Goal: Task Accomplishment & Management: Manage account settings

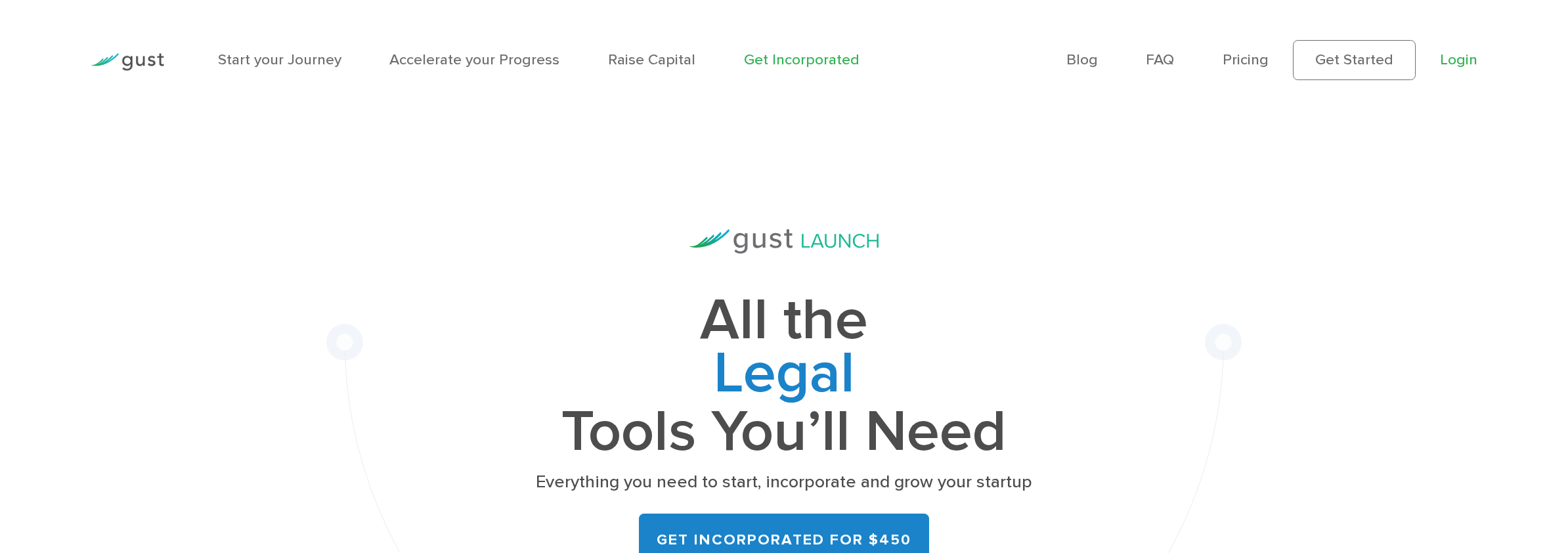
click at [1454, 65] on link "Login" at bounding box center [1458, 59] width 37 height 17
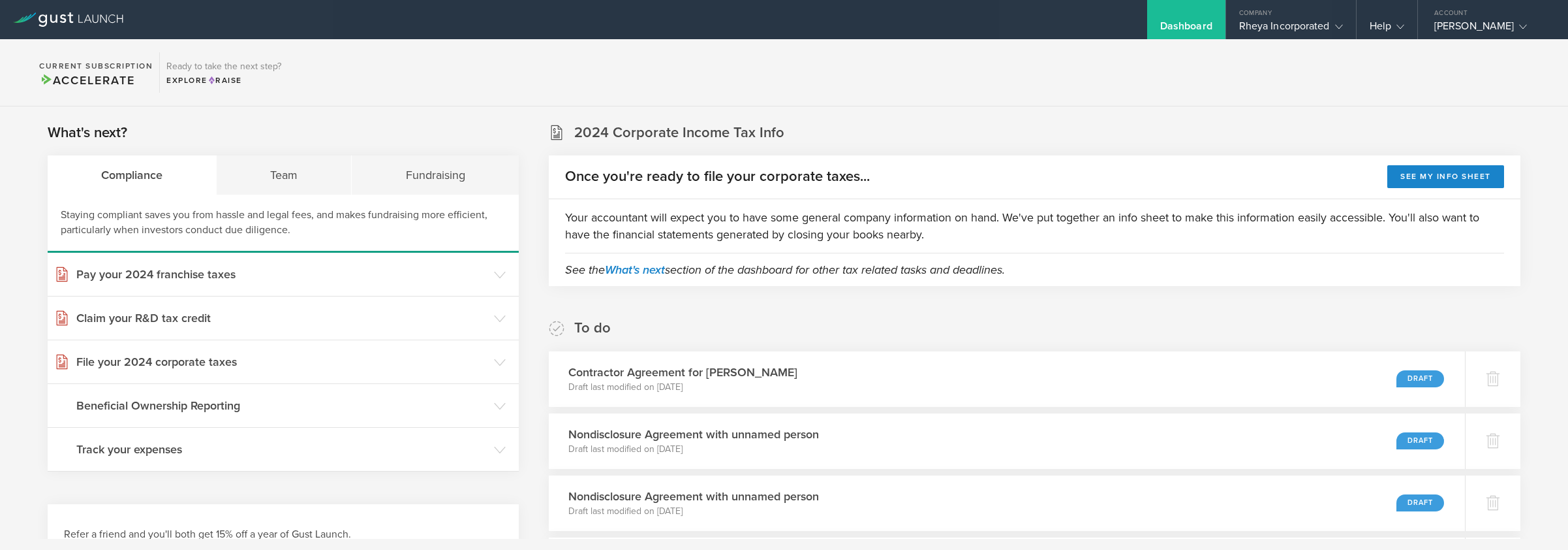
click at [952, 77] on section "Current Subscription Accelerate Ready to take the next step? Explore Raise" at bounding box center [784, 72] width 1568 height 67
click at [1232, 84] on section "Current Subscription Accelerate Ready to take the next step? Explore Raise" at bounding box center [784, 72] width 1568 height 67
click at [1219, 103] on section "Current Subscription Accelerate Ready to take the next step? Explore Raise" at bounding box center [784, 72] width 1568 height 67
click at [1320, 66] on section "Current Subscription Accelerate Ready to take the next step? Explore Raise" at bounding box center [784, 72] width 1568 height 67
click at [1342, 67] on section "Current Subscription Accelerate Ready to take the next step? Explore Raise" at bounding box center [784, 72] width 1568 height 67
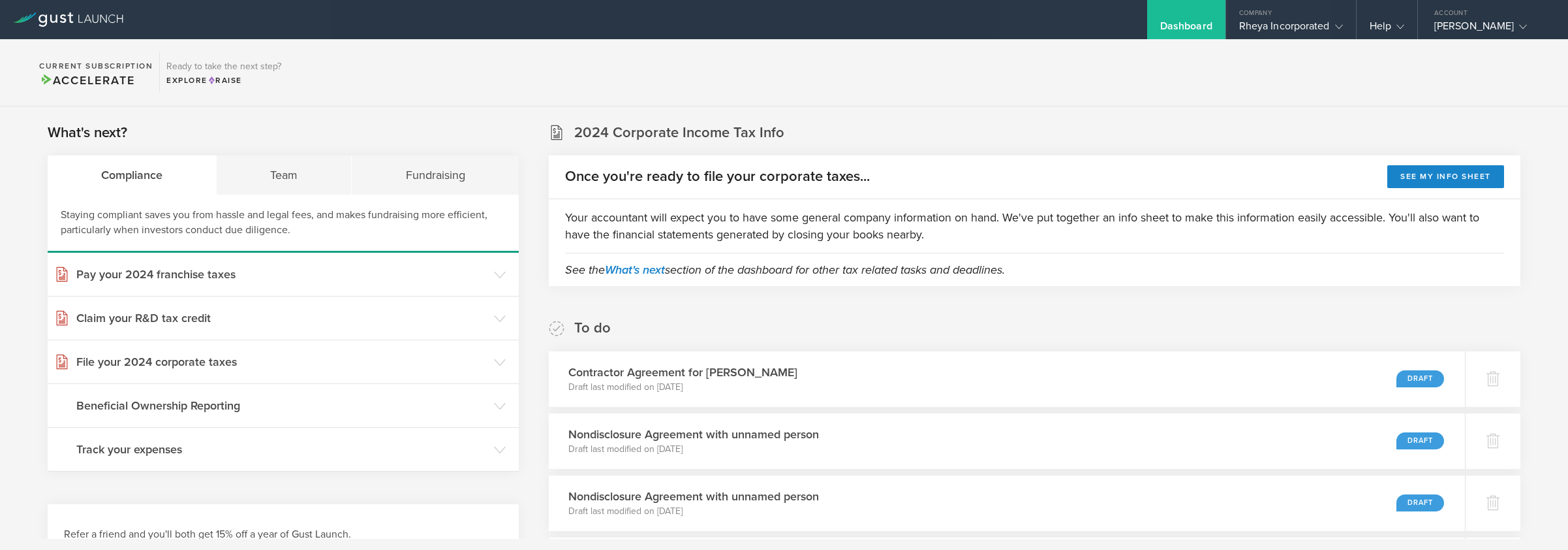
click at [1321, 69] on section "Current Subscription Accelerate Ready to take the next step? Explore Raise" at bounding box center [784, 72] width 1568 height 67
click at [1457, 33] on div "[PERSON_NAME]" at bounding box center [1489, 29] width 111 height 20
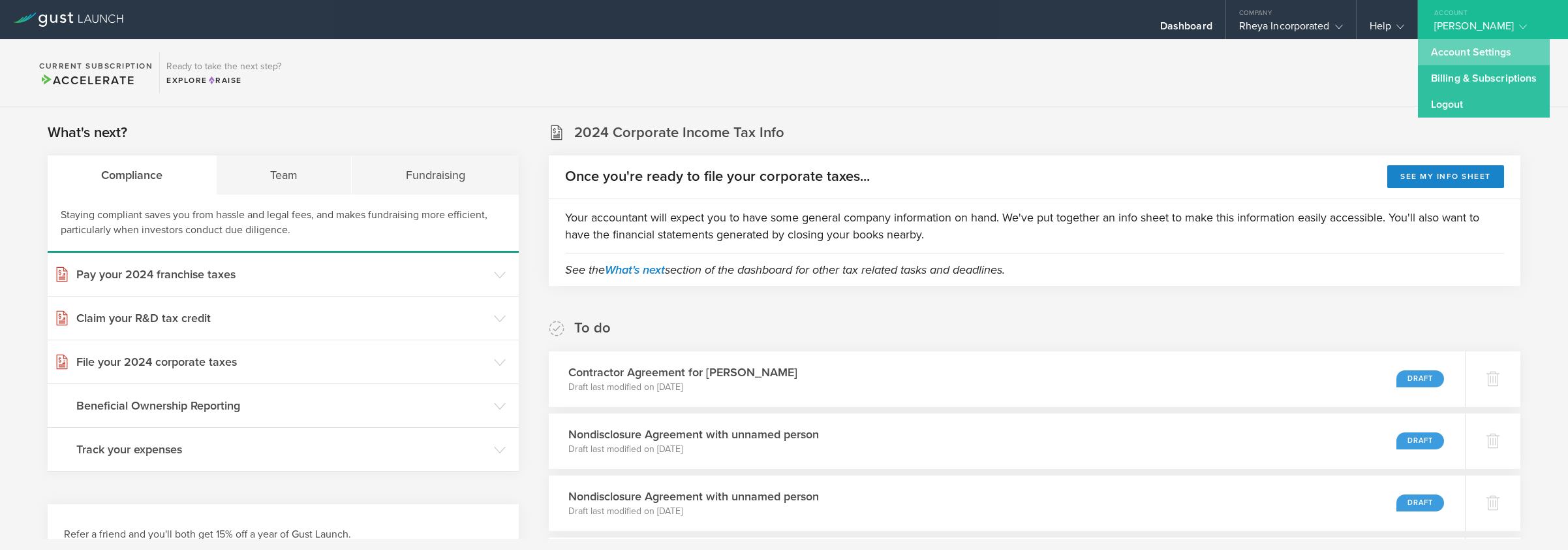
click at [1460, 45] on link "Account Settings" at bounding box center [1484, 52] width 132 height 26
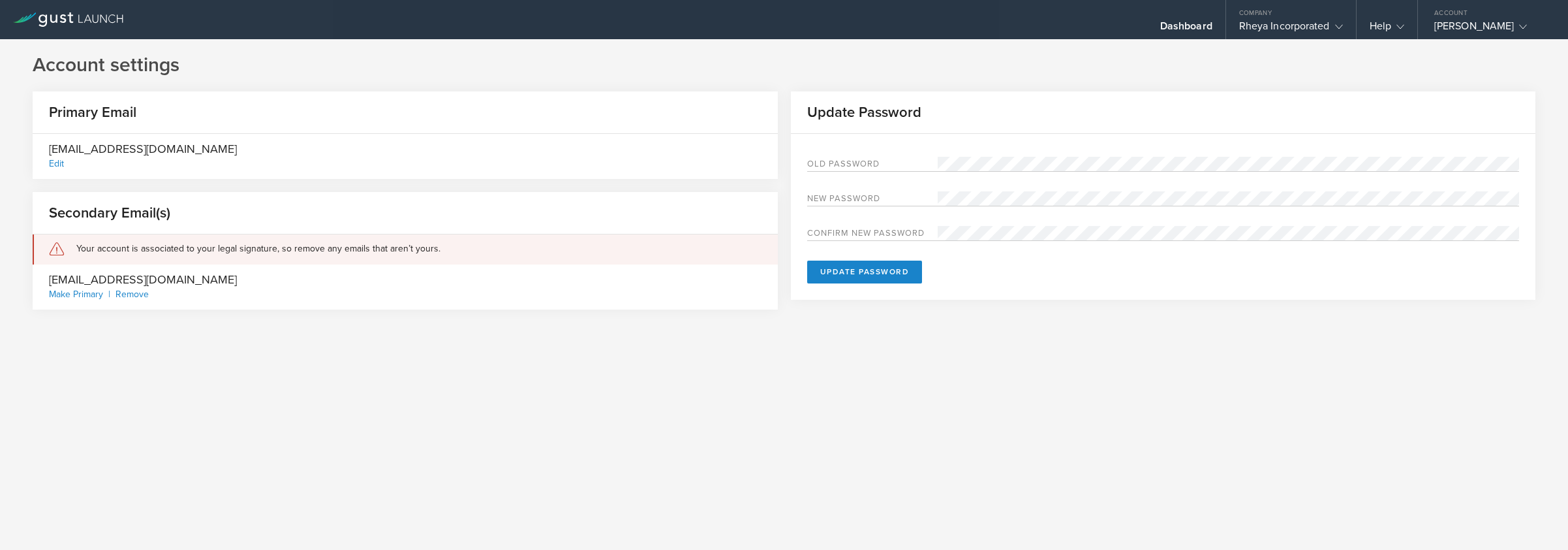
click at [292, 67] on h1 "Account settings" at bounding box center [784, 65] width 1503 height 26
click at [385, 64] on h1 "Account settings" at bounding box center [784, 65] width 1503 height 26
click at [944, 63] on h1 "Account settings" at bounding box center [784, 65] width 1503 height 26
click at [1315, 25] on div "Rheya Incorporated" at bounding box center [1291, 29] width 103 height 20
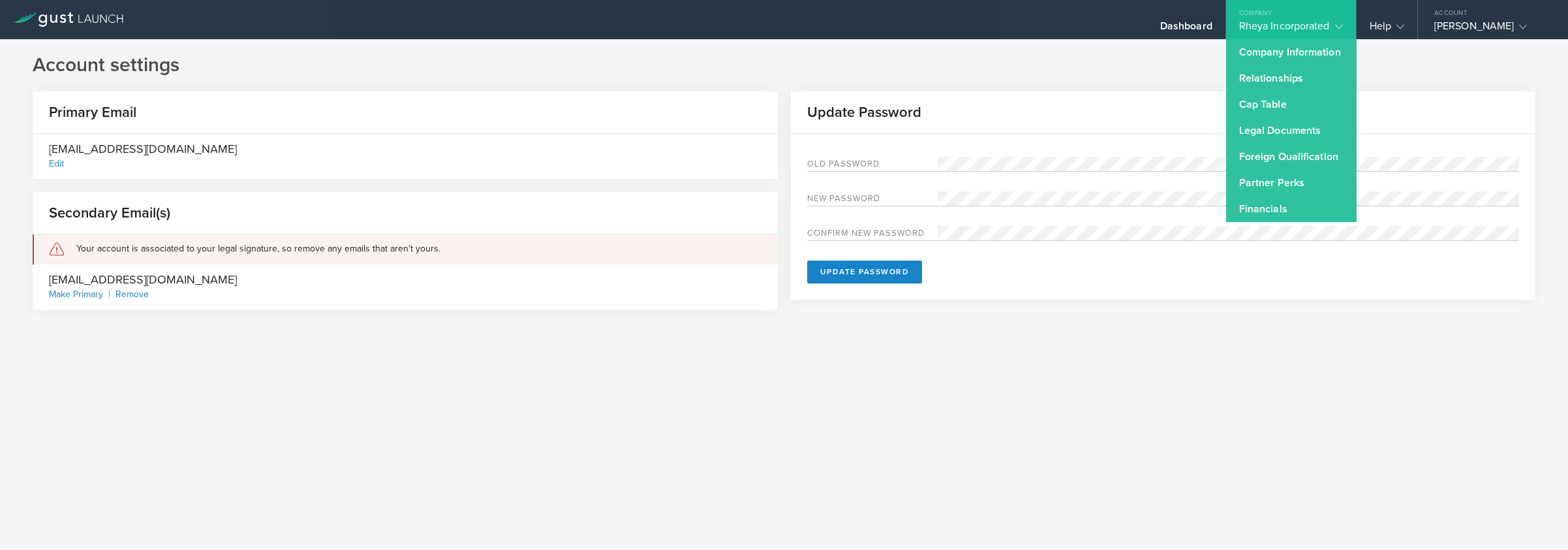
click at [1153, 45] on div "Account settings Primary Email [EMAIL_ADDRESS][DOMAIN_NAME] Edit Secondary Emai…" at bounding box center [784, 295] width 1568 height 511
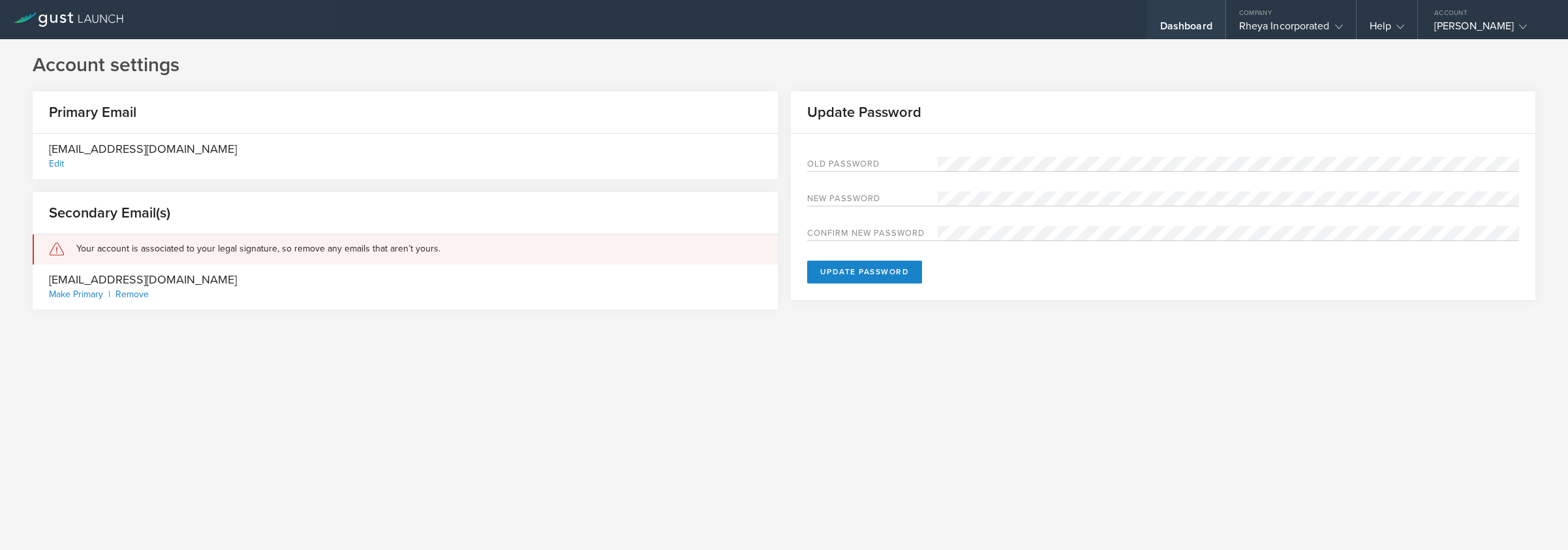
click at [1204, 30] on div "Dashboard" at bounding box center [1186, 29] width 52 height 20
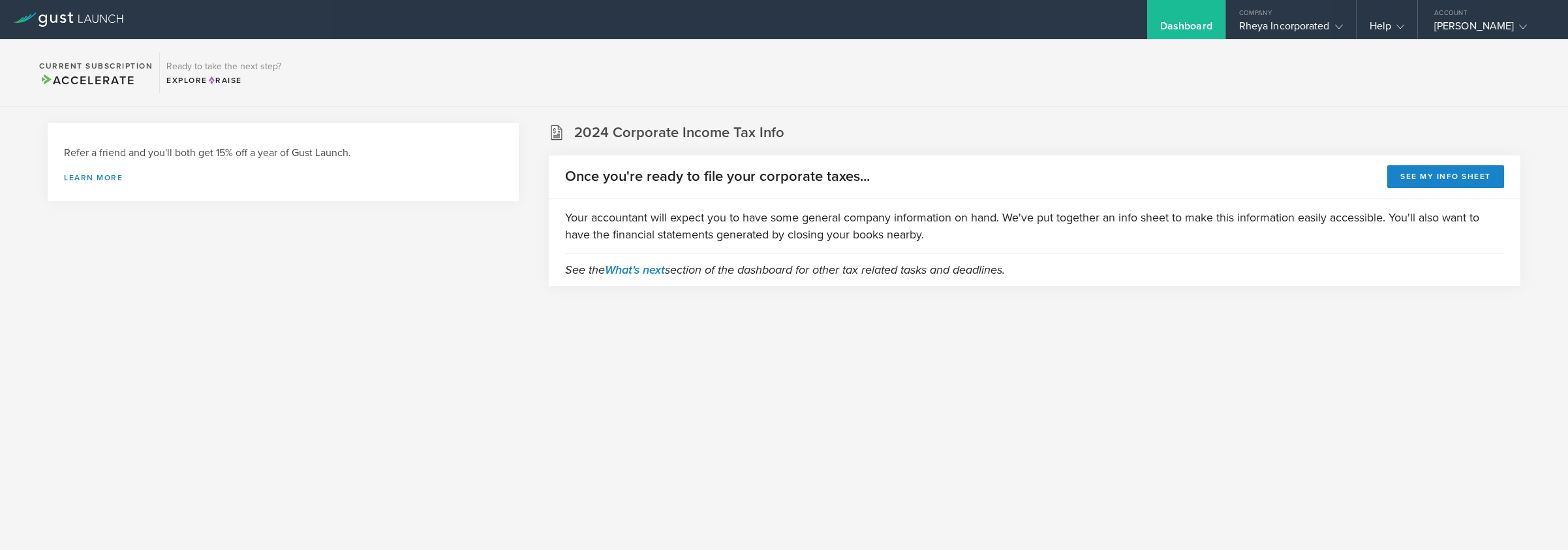
click at [1201, 54] on section "Current Subscription Accelerate Ready to take the next step? Explore Raise" at bounding box center [784, 72] width 1568 height 67
click at [1291, 30] on div "Rheya Incorporated" at bounding box center [1291, 29] width 103 height 20
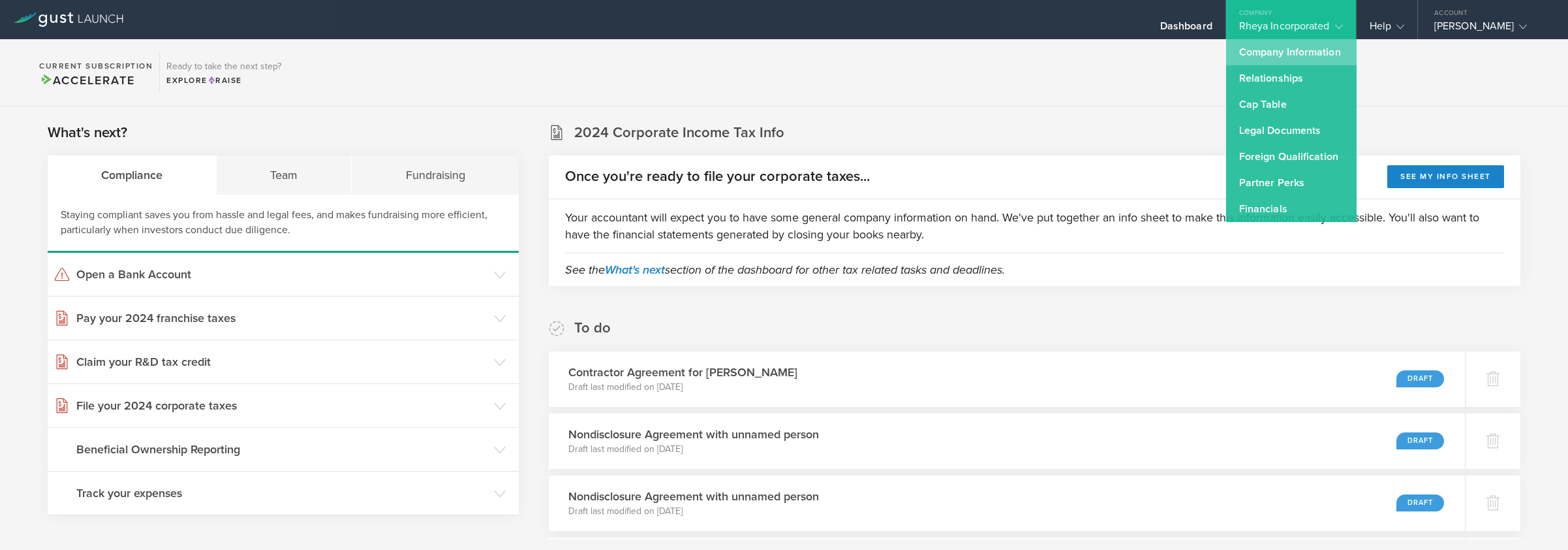
click at [1280, 60] on link "Company Information" at bounding box center [1292, 52] width 130 height 26
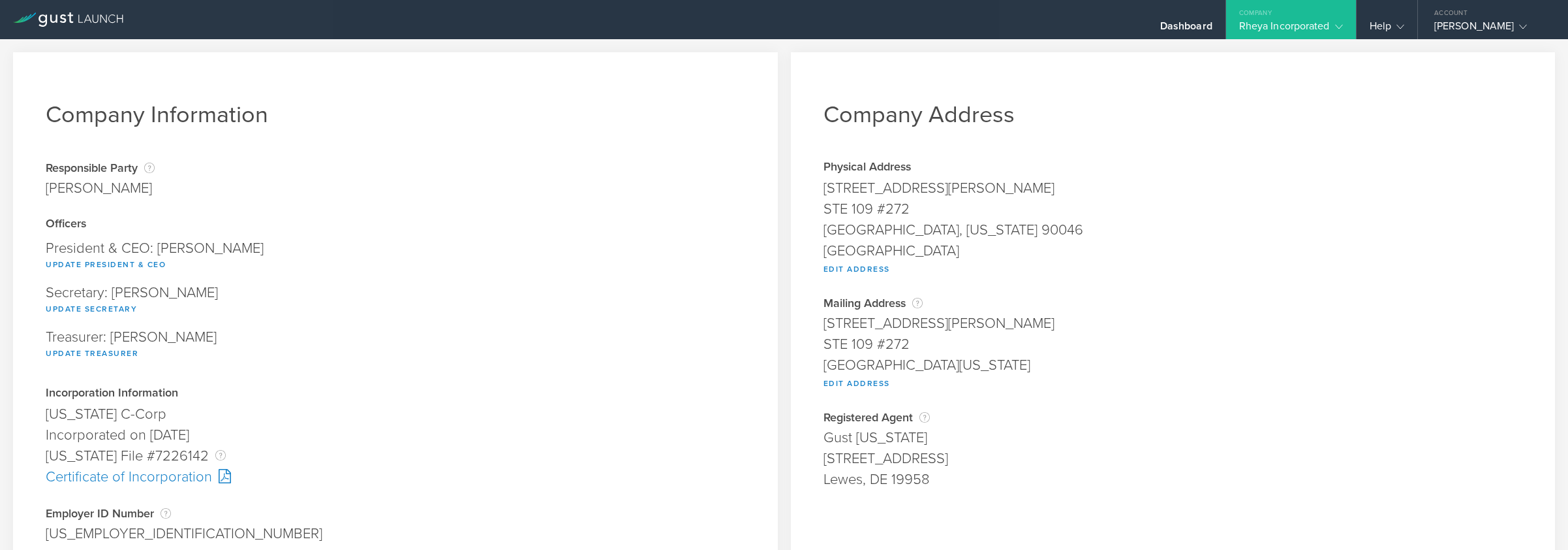
click at [150, 296] on div "Secretary: [PERSON_NAME] Update Secretary" at bounding box center [395, 300] width 699 height 44
drag, startPoint x: 171, startPoint y: 295, endPoint x: 140, endPoint y: 295, distance: 31.0
type textarea "i [PERSON_NAME]"
click at [140, 295] on div "Secretary: [PERSON_NAME] Update Secretary" at bounding box center [395, 300] width 699 height 44
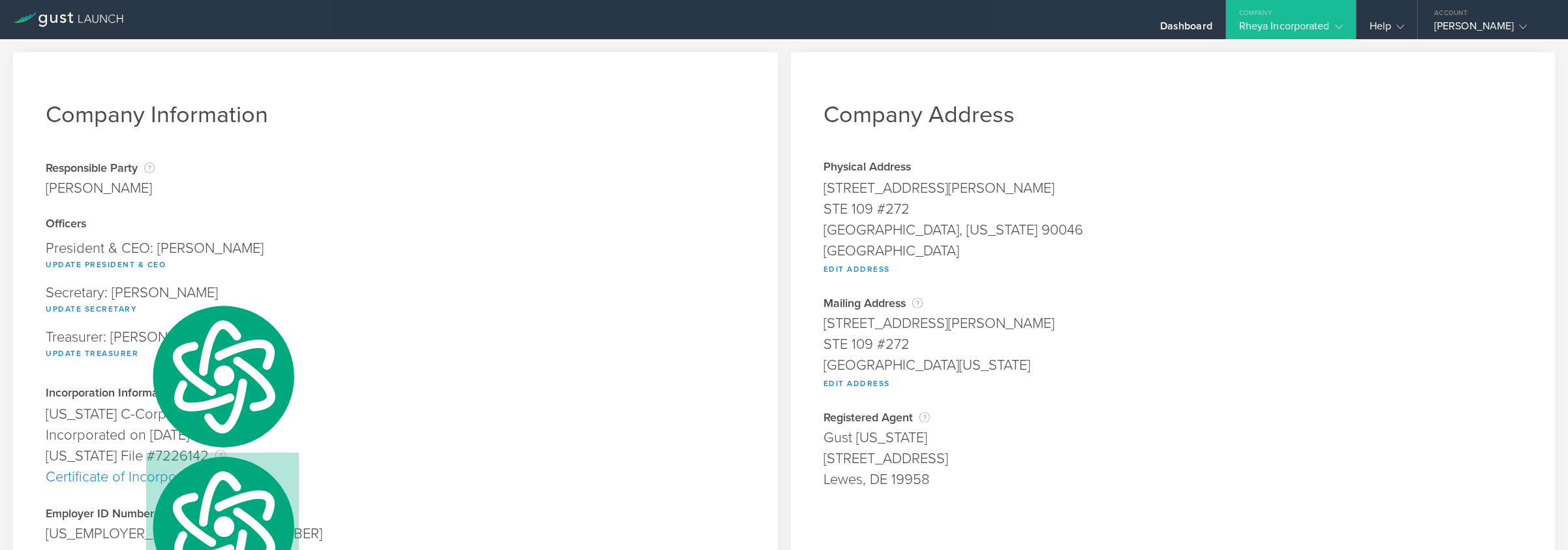
click at [172, 295] on div "Secretary: [PERSON_NAME] Update Secretary" at bounding box center [395, 300] width 699 height 44
click at [163, 294] on div "Secretary: [PERSON_NAME] Update Secretary" at bounding box center [395, 300] width 699 height 44
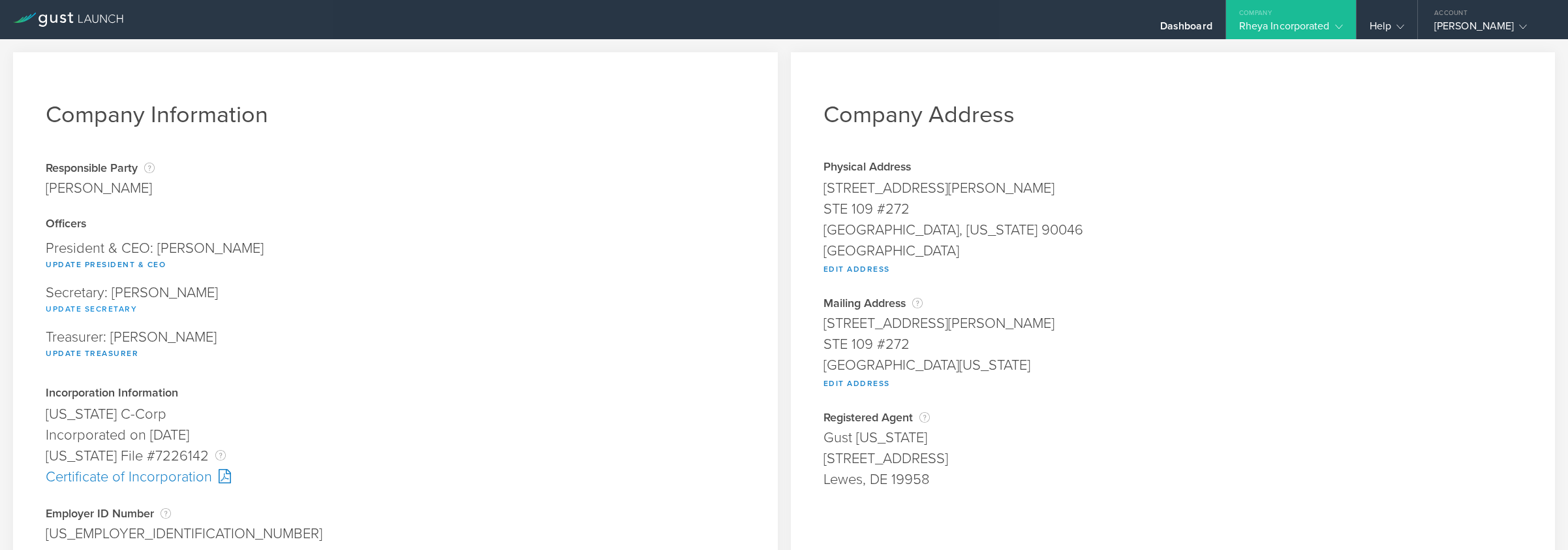
click at [120, 305] on button "Update Secretary" at bounding box center [91, 309] width 91 height 16
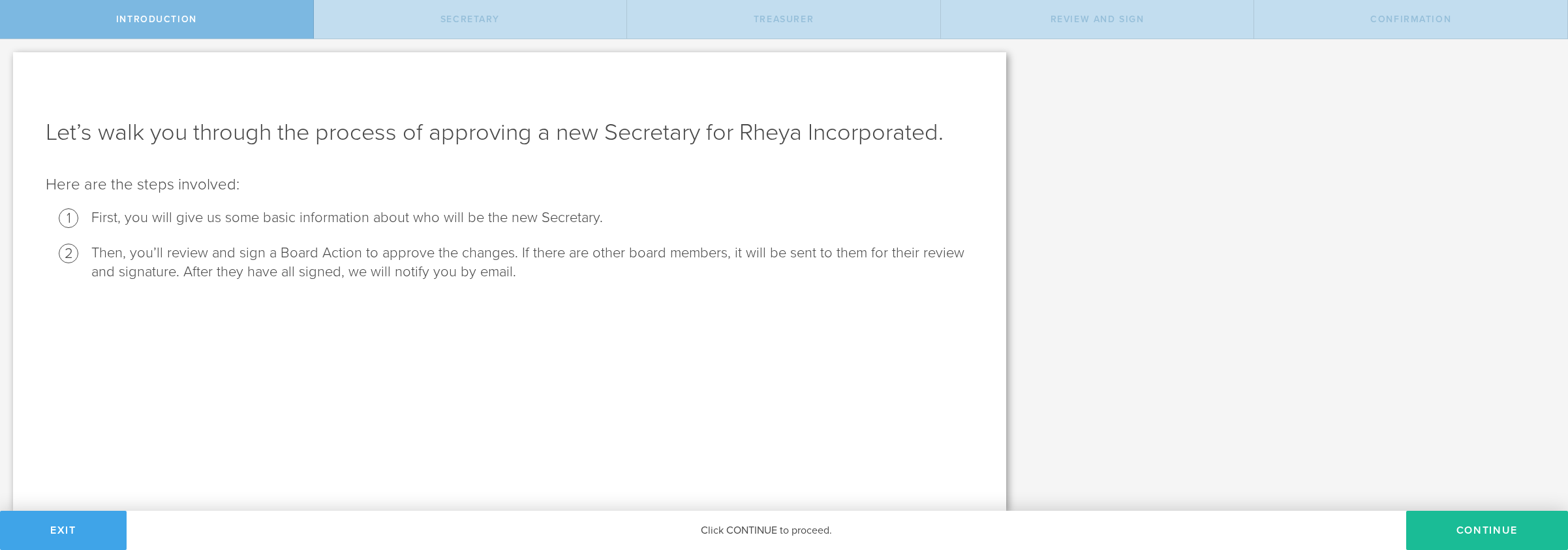
click at [65, 541] on button "Exit" at bounding box center [63, 530] width 127 height 39
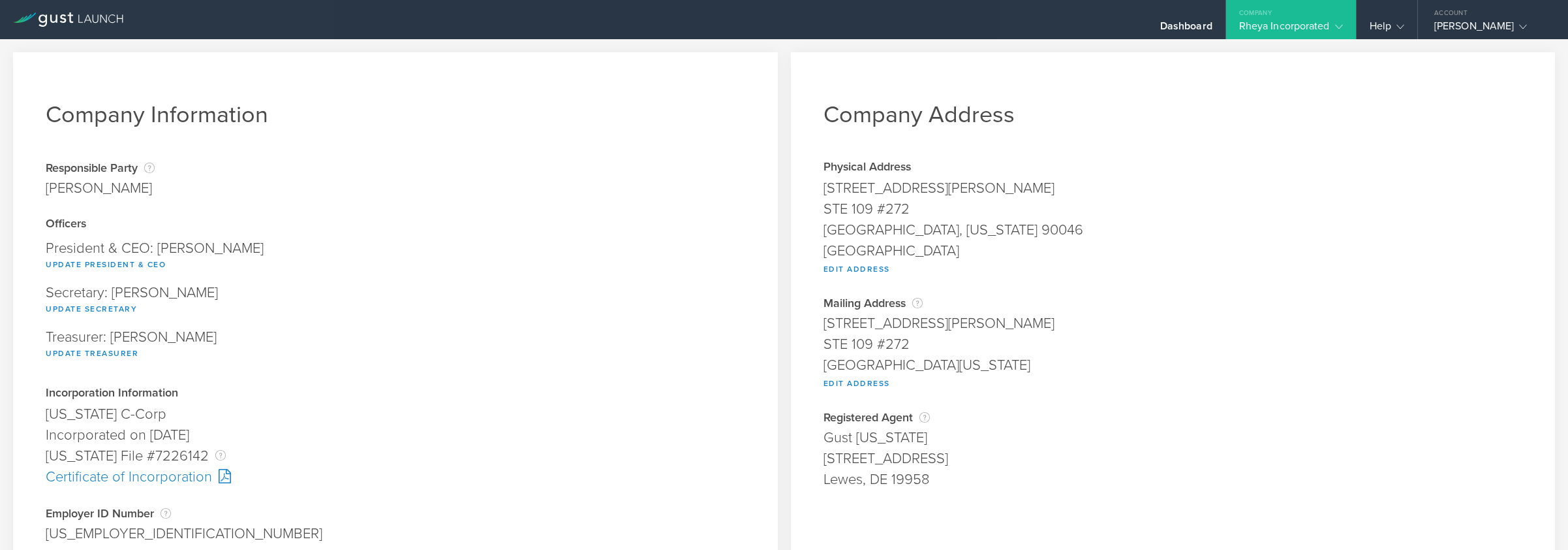
click at [103, 371] on div "Officers President & CEO: [PERSON_NAME] Update President & CEO Secretary: [PERS…" at bounding box center [395, 302] width 699 height 169
